Goal: Information Seeking & Learning: Check status

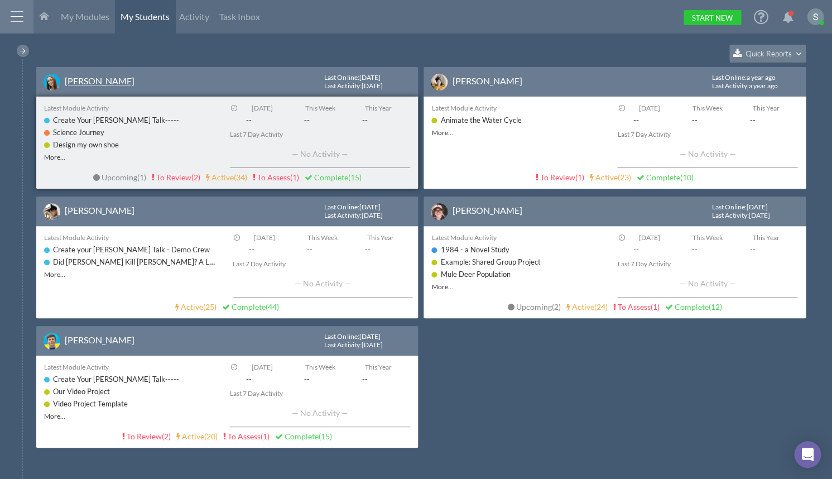
click at [83, 79] on link "[PERSON_NAME]" at bounding box center [100, 80] width 70 height 11
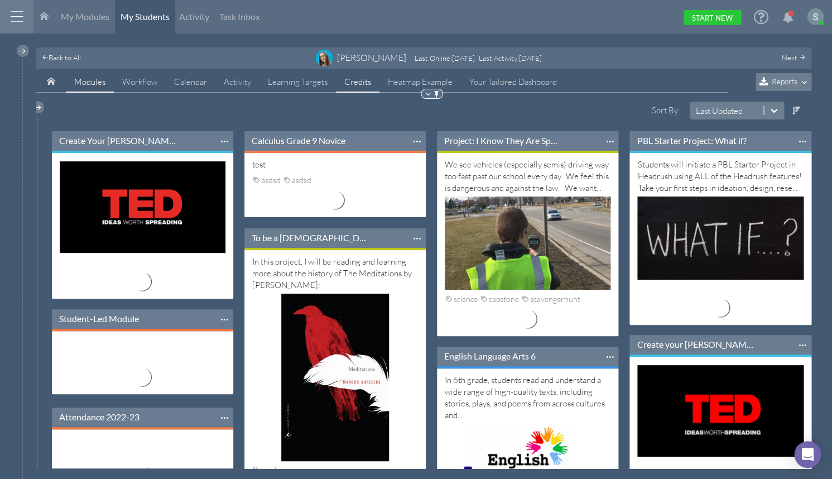
click at [355, 76] on link "Credits" at bounding box center [358, 81] width 44 height 21
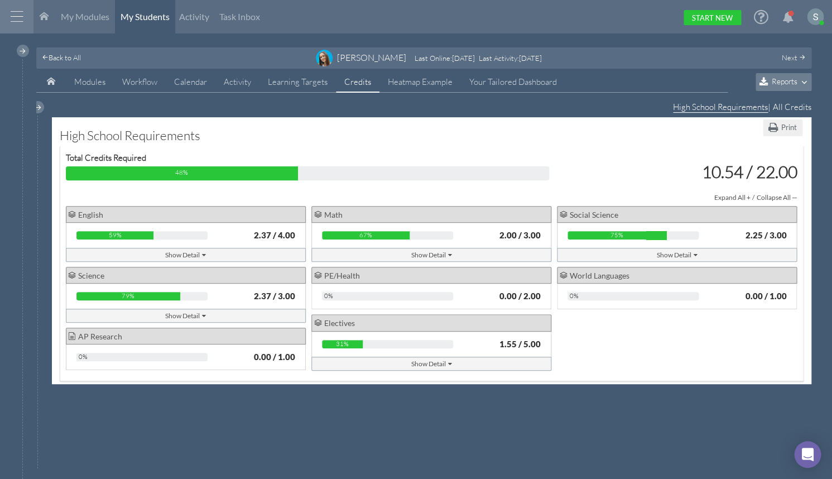
click at [433, 254] on div "Show Detail" at bounding box center [431, 255] width 41 height 12
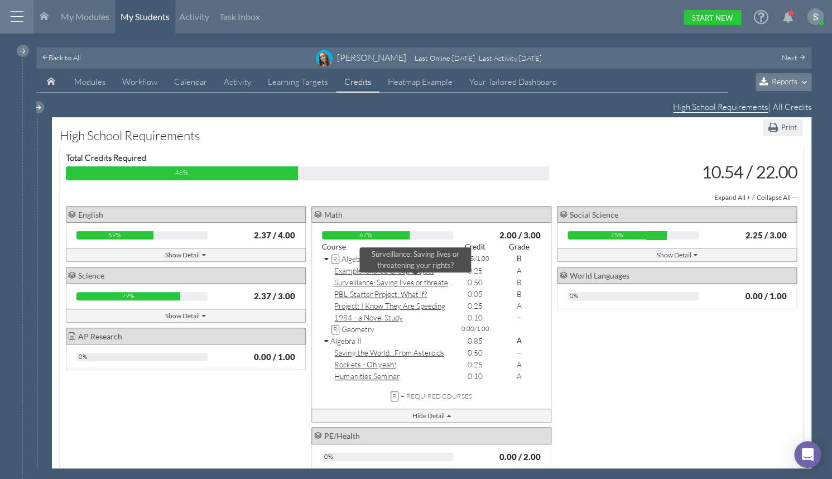
click at [367, 278] on span "Surveillance: Saving lives or threatening your rights?" at bounding box center [417, 281] width 166 height 9
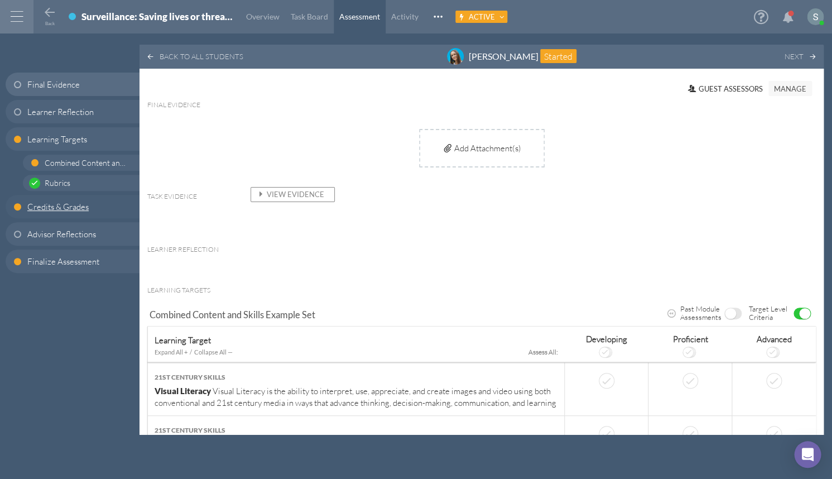
click at [64, 211] on span "Credits & Grades" at bounding box center [57, 207] width 61 height 12
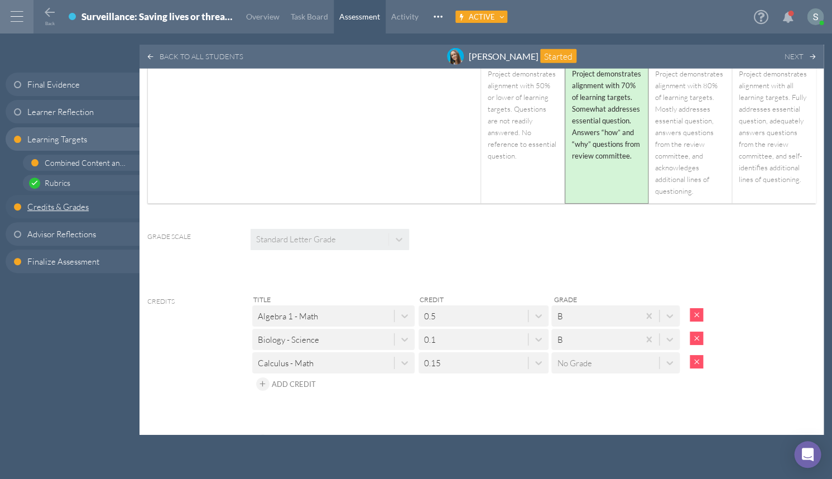
scroll to position [1332, 0]
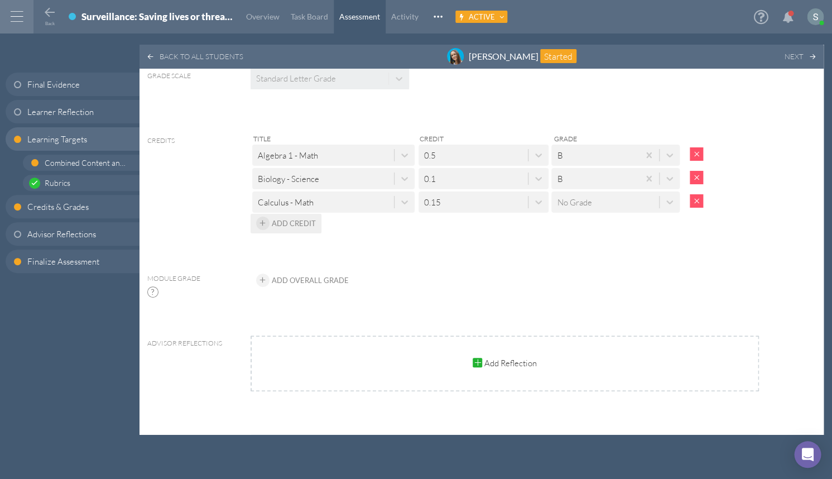
click at [293, 222] on span "Add Credit" at bounding box center [294, 223] width 44 height 9
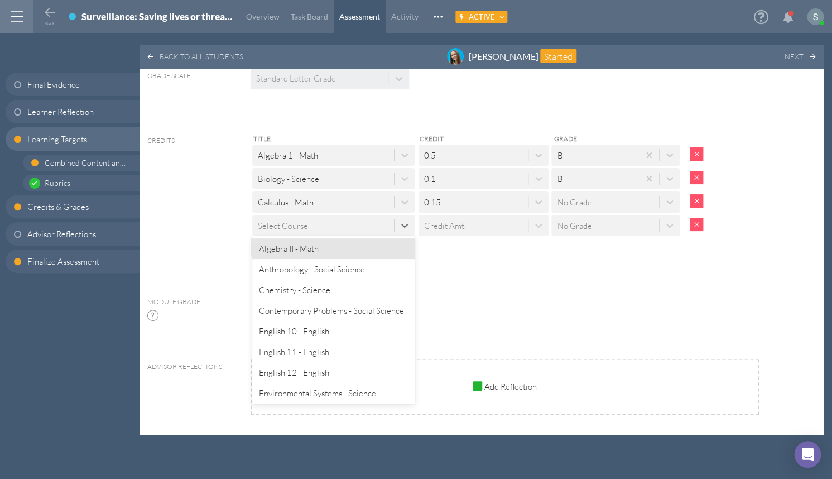
click at [293, 222] on div "Select Course" at bounding box center [283, 225] width 50 height 12
click at [540, 277] on div "Grade Scale Standard Letter Grade Credits Title Credit Grade Algebra 1 - Math 0…" at bounding box center [481, 185] width 668 height 271
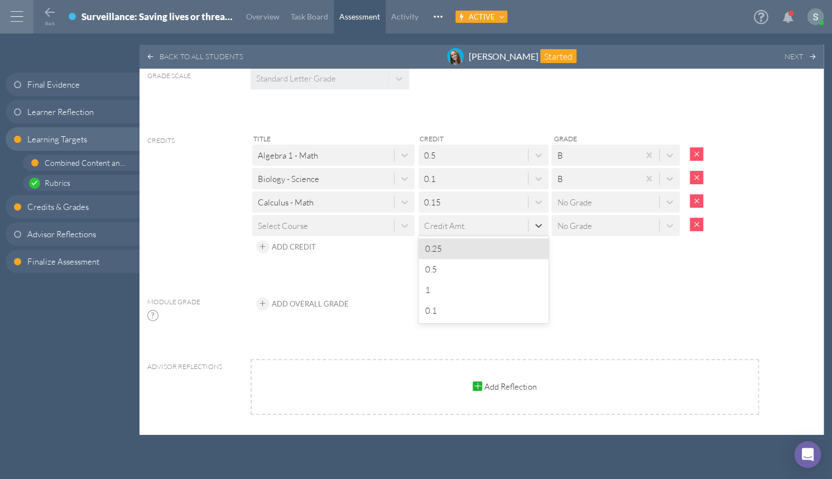
click at [503, 228] on div "Credit Amt." at bounding box center [472, 225] width 109 height 18
click at [623, 273] on div "Grade Scale Standard Letter Grade Credits Title Credit Grade Algebra 1 - Math 0…" at bounding box center [481, 185] width 668 height 271
click at [690, 224] on span at bounding box center [696, 224] width 13 height 13
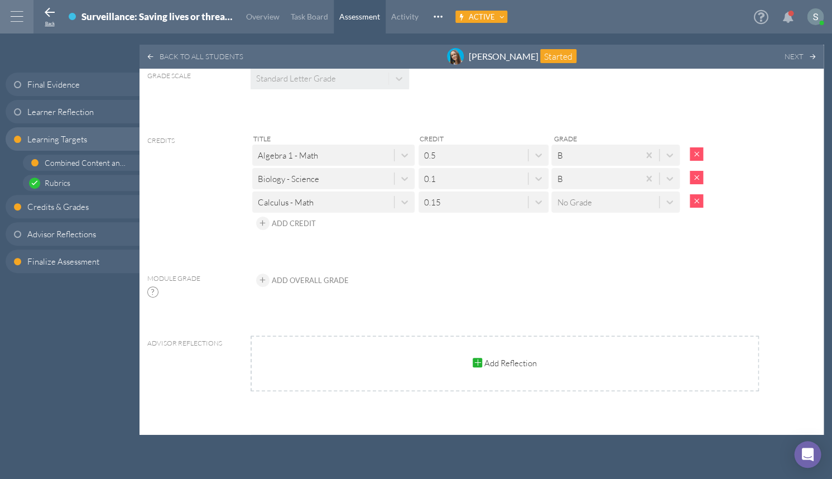
click at [52, 18] on icon at bounding box center [49, 12] width 13 height 13
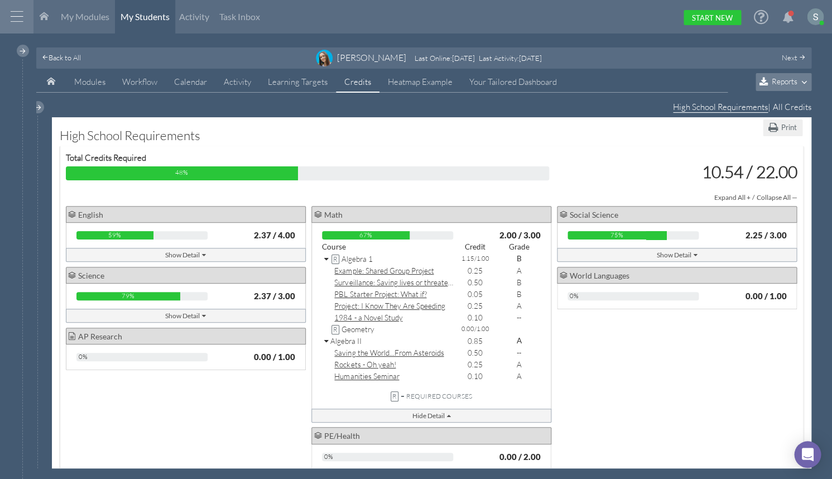
click at [772, 81] on span "Reports" at bounding box center [784, 80] width 26 height 9
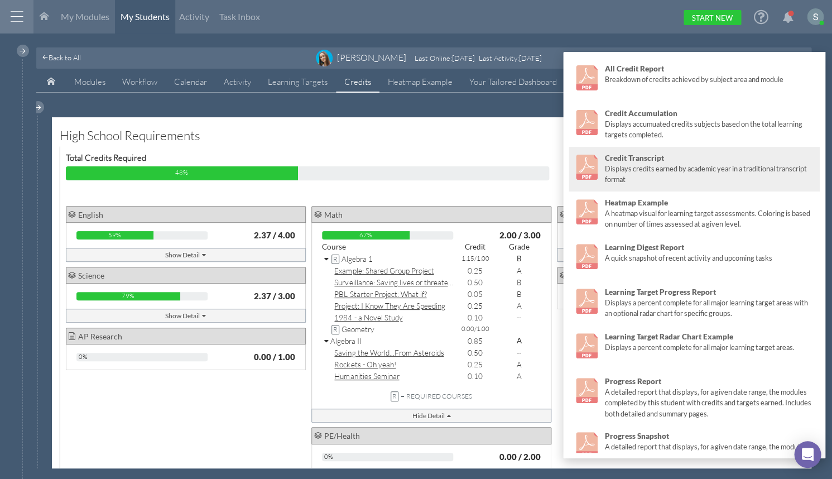
click at [654, 168] on div "Displays credits earned by academic year in a traditional transcript format" at bounding box center [710, 173] width 210 height 21
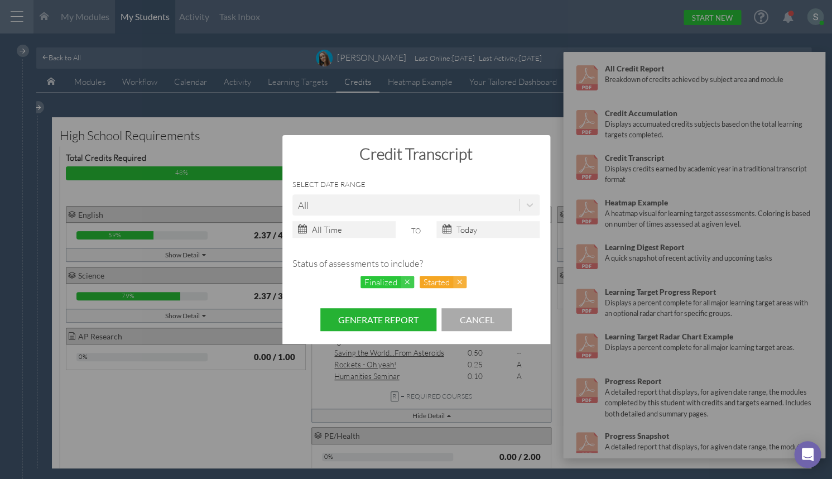
click at [377, 311] on button "Generate Report" at bounding box center [378, 319] width 116 height 23
